Goal: Transaction & Acquisition: Purchase product/service

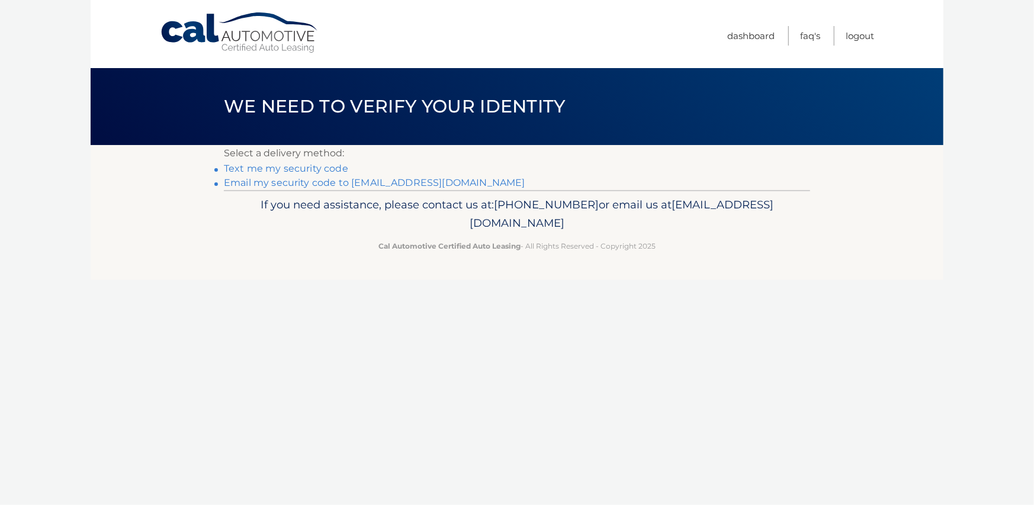
click at [305, 184] on link "Email my security code to d*****@epmco.com" at bounding box center [374, 182] width 301 height 11
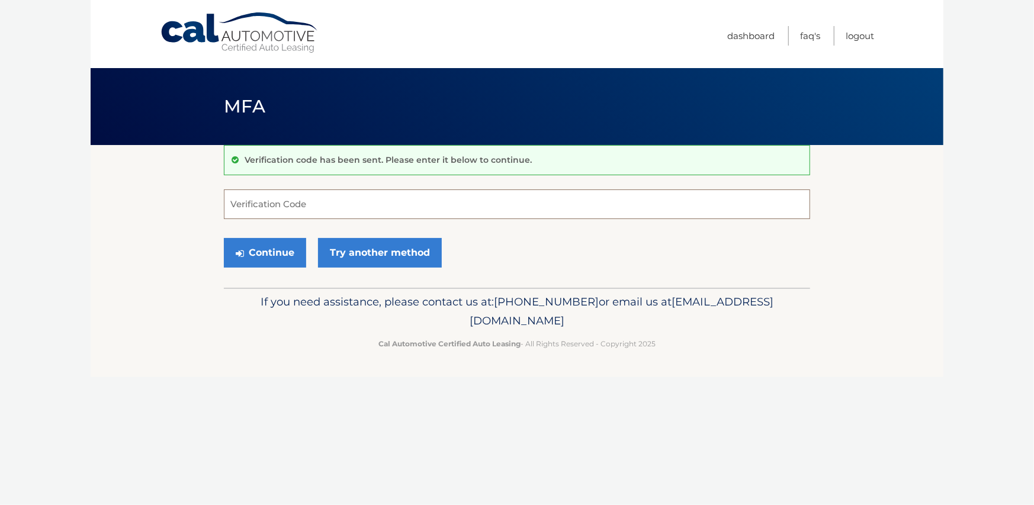
click at [328, 198] on input "Verification Code" at bounding box center [517, 204] width 586 height 30
type input "876542"
click at [263, 255] on button "Continue" at bounding box center [265, 253] width 82 height 30
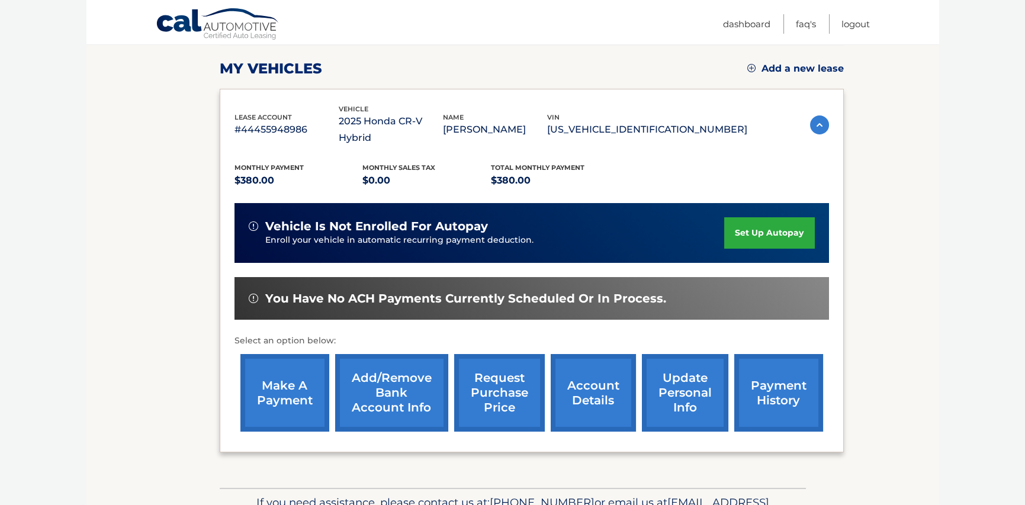
scroll to position [178, 0]
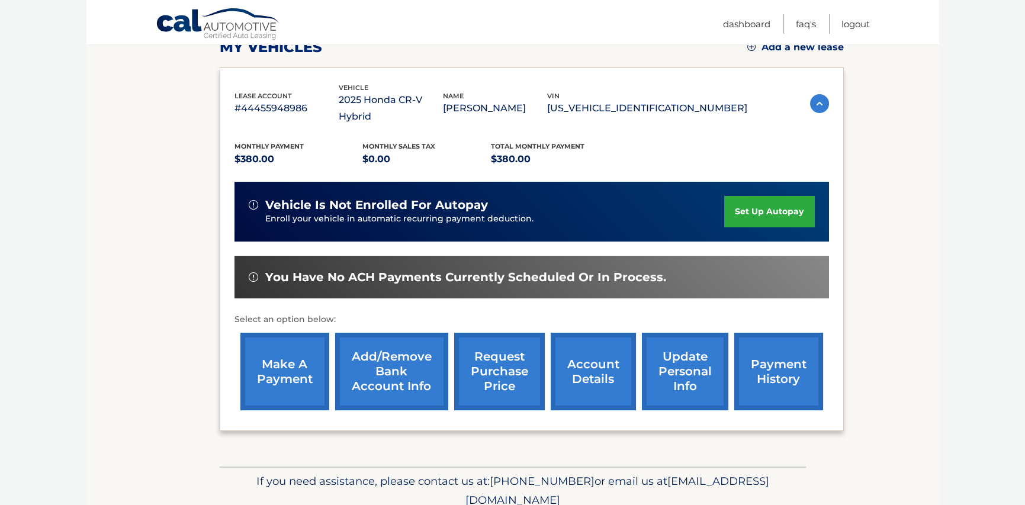
click at [305, 362] on link "make a payment" at bounding box center [284, 372] width 89 height 78
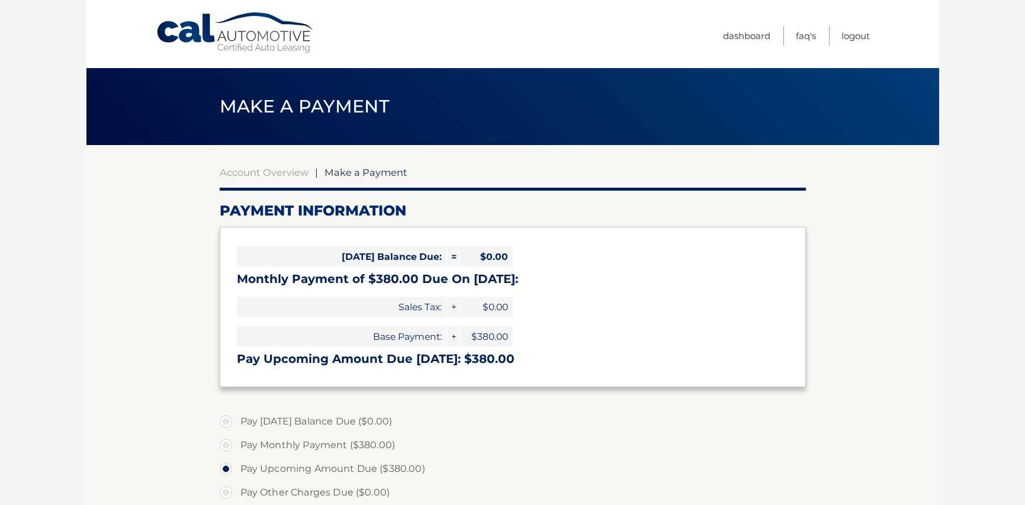
select select "NWNkNWM3ZDAtM2E1Yy00ZDU4LWIzOTgtMTgwYWU0ZDg1ODdj"
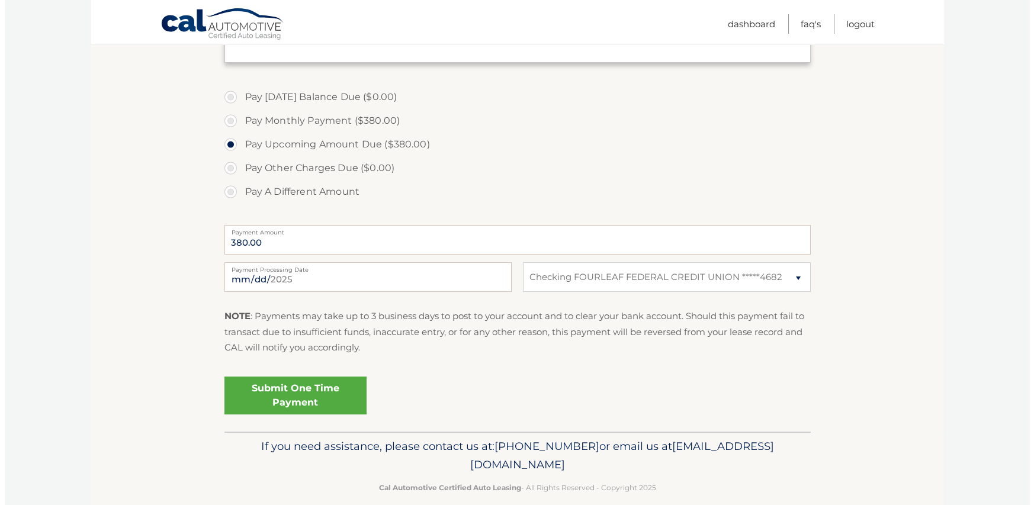
scroll to position [340, 0]
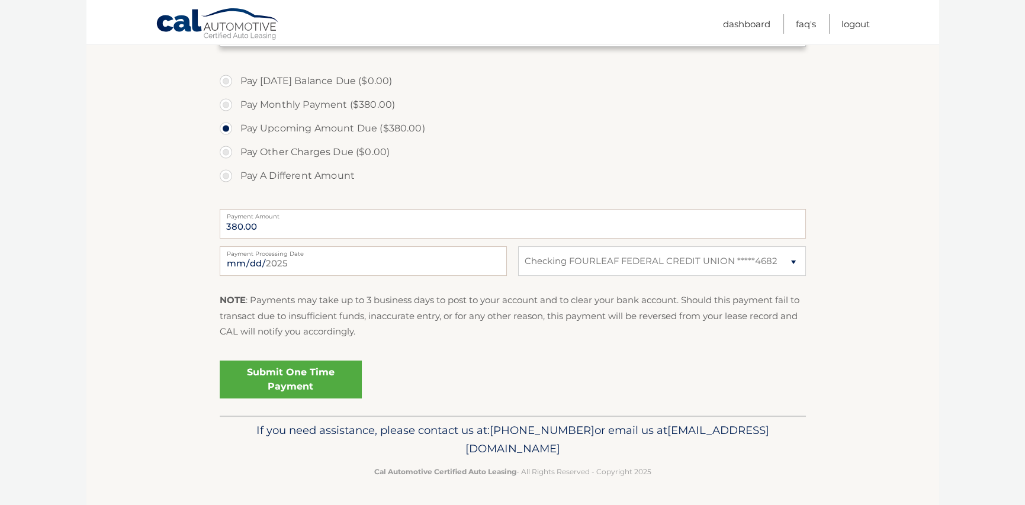
click at [300, 381] on link "Submit One Time Payment" at bounding box center [291, 380] width 142 height 38
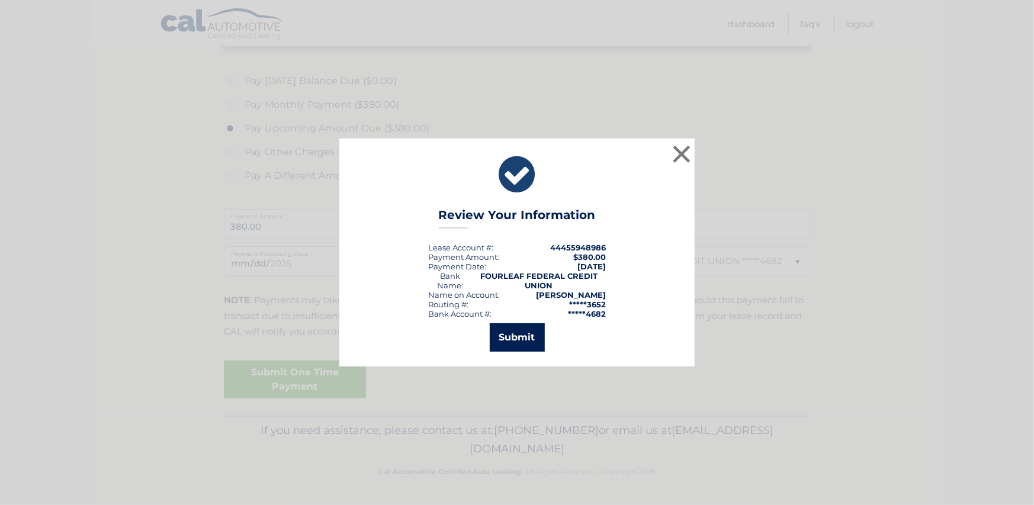
click at [516, 334] on button "Submit" at bounding box center [517, 337] width 55 height 28
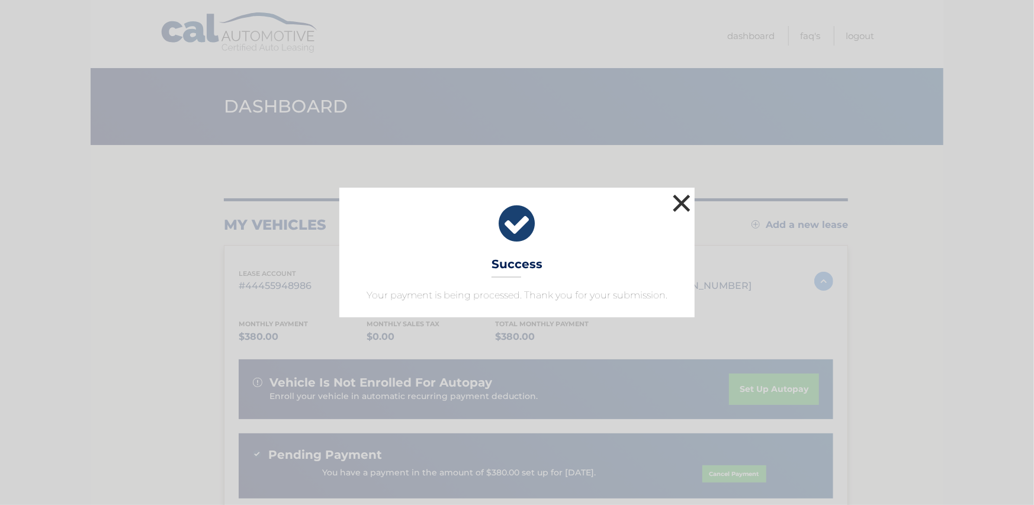
click at [686, 208] on button "×" at bounding box center [682, 203] width 24 height 24
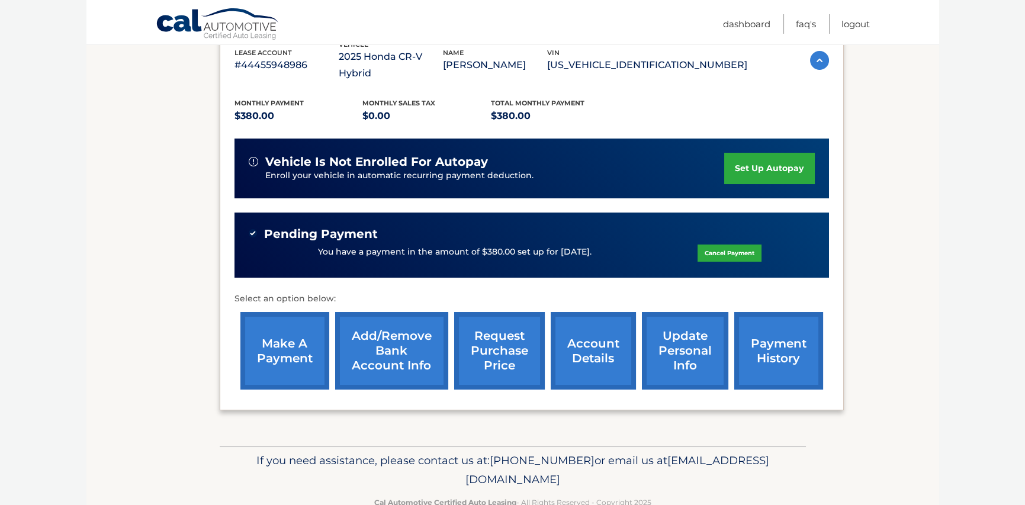
scroll to position [233, 0]
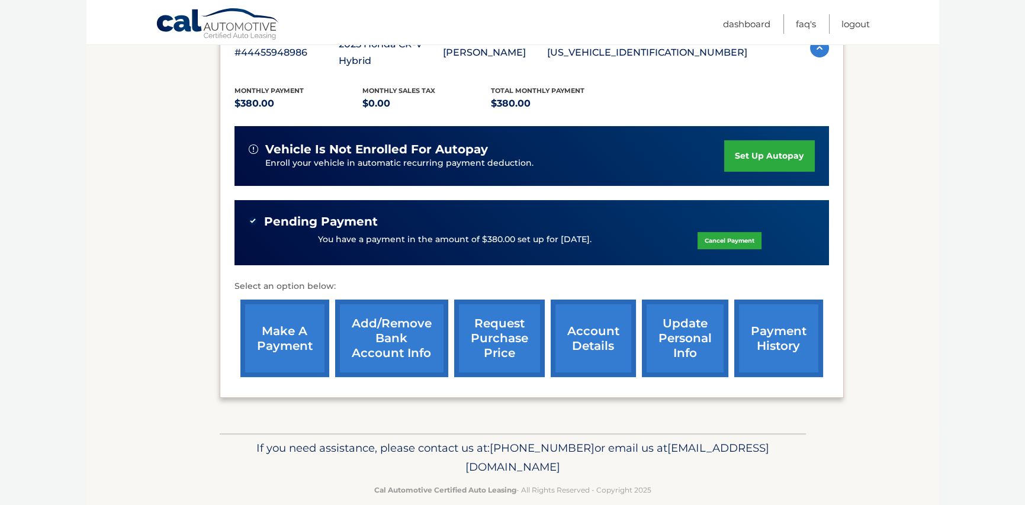
click at [791, 326] on link "payment history" at bounding box center [778, 339] width 89 height 78
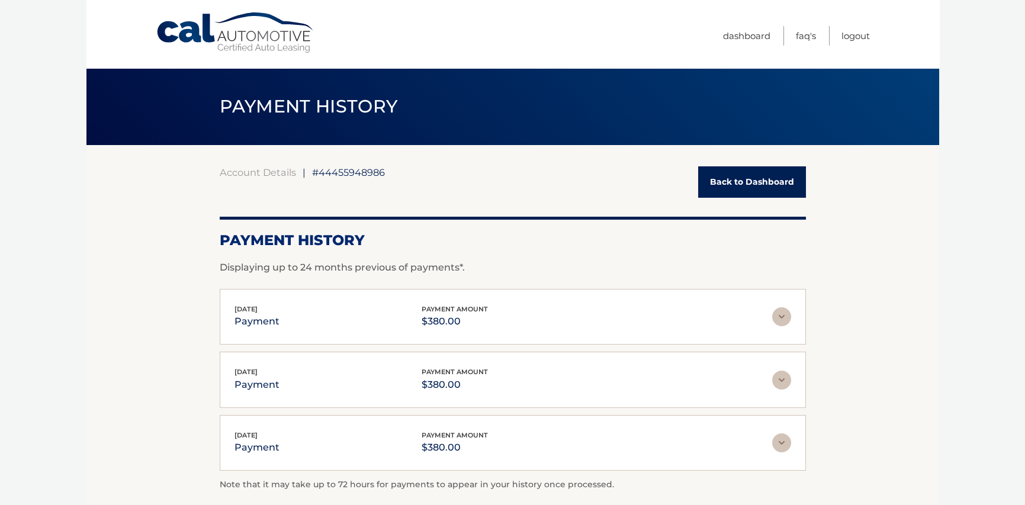
click at [781, 316] on img at bounding box center [781, 316] width 19 height 19
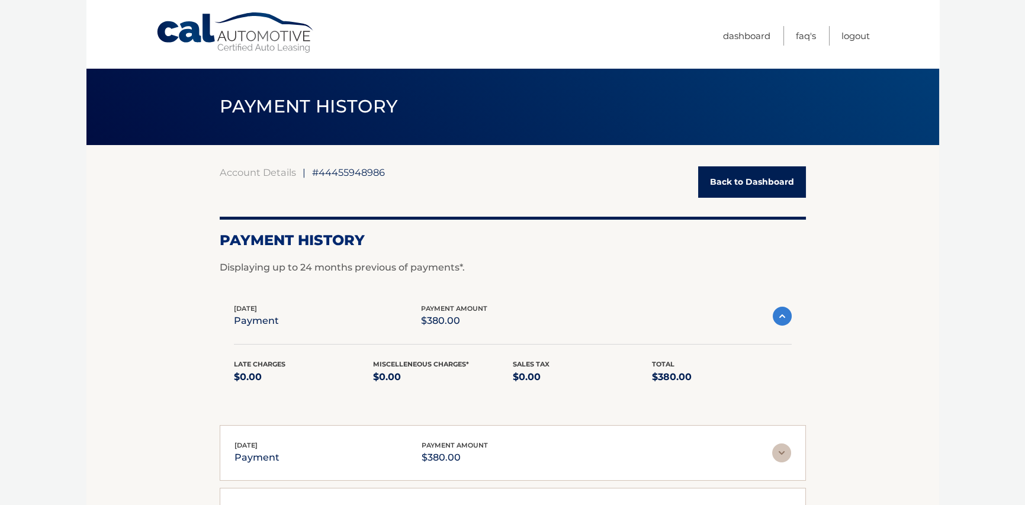
click at [781, 316] on img at bounding box center [782, 316] width 19 height 19
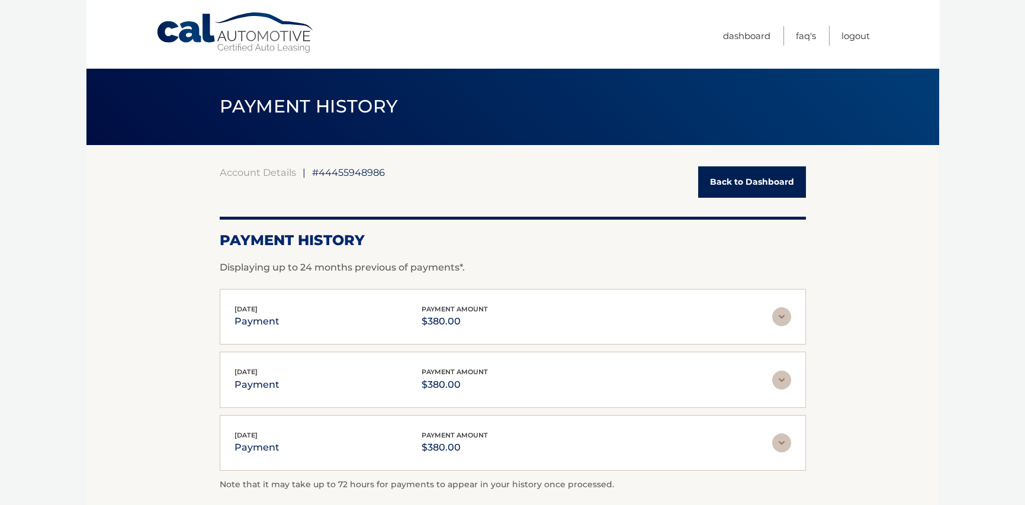
click at [748, 184] on link "Back to Dashboard" at bounding box center [752, 181] width 108 height 31
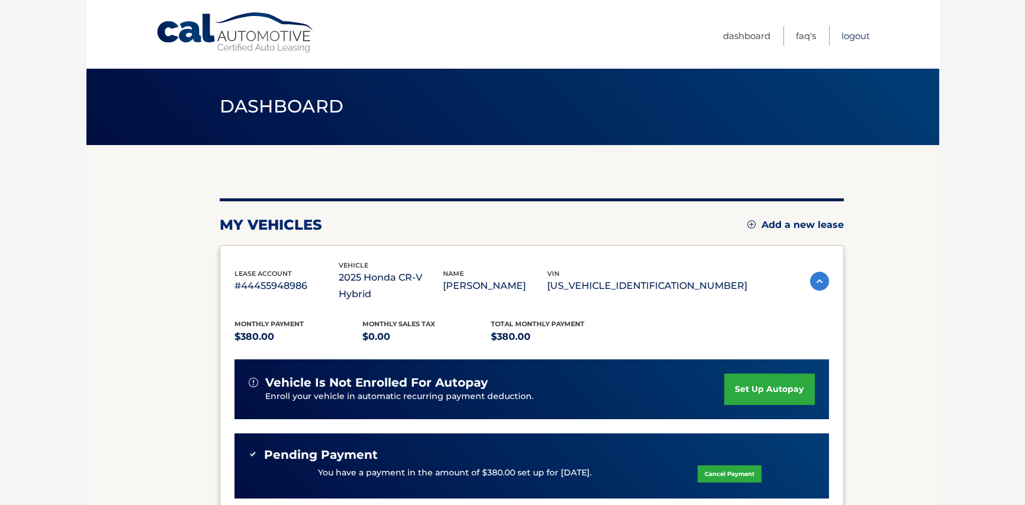
click at [853, 42] on link "Logout" at bounding box center [855, 36] width 28 height 20
